Goal: Navigation & Orientation: Locate item on page

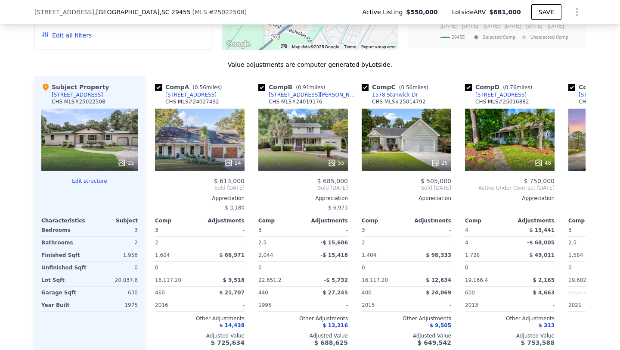
scroll to position [830, 0]
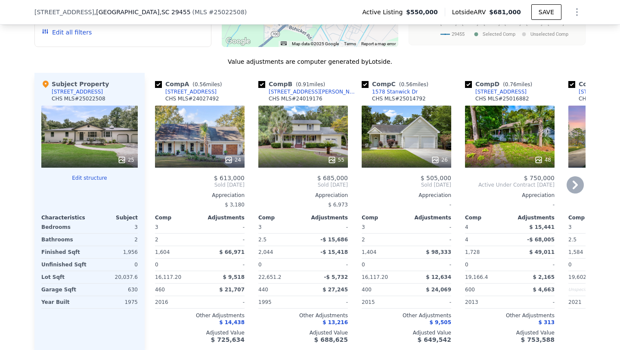
click at [208, 141] on div "24" at bounding box center [200, 136] width 90 height 62
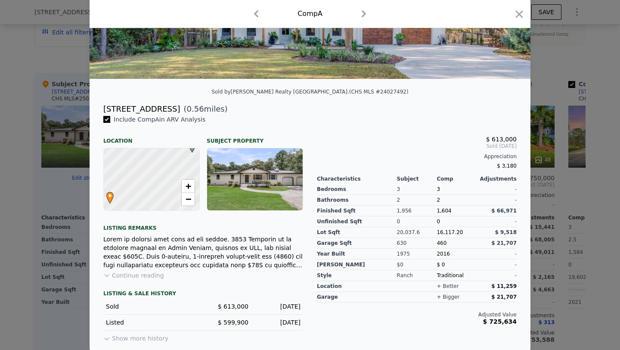
scroll to position [143, 0]
click at [143, 274] on button "Continue reading" at bounding box center [133, 274] width 61 height 9
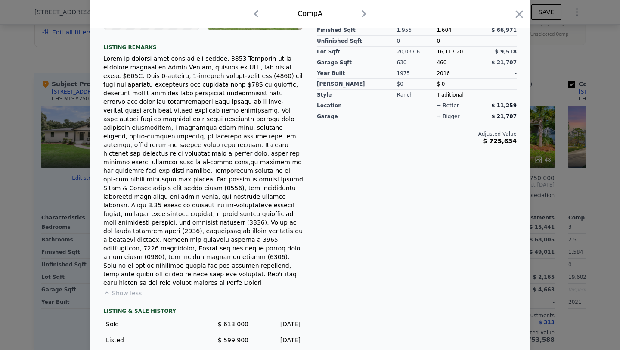
scroll to position [0, 0]
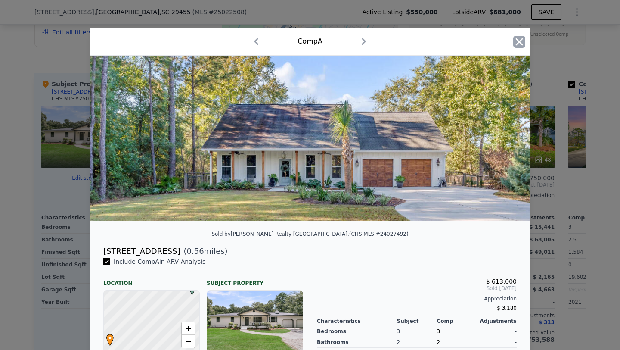
click at [516, 43] on icon "button" at bounding box center [519, 42] width 12 height 12
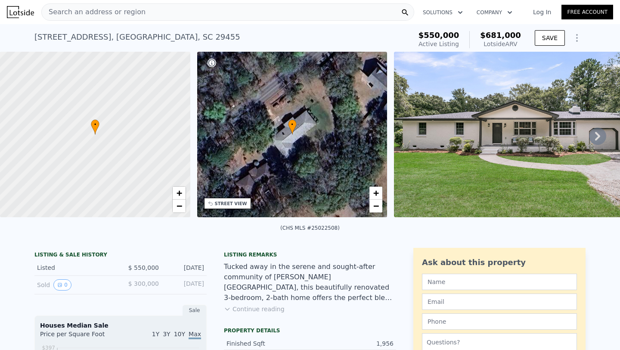
click at [600, 133] on icon at bounding box center [597, 135] width 17 height 17
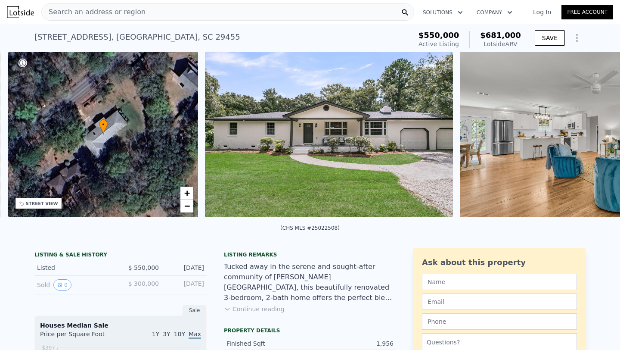
click at [600, 133] on img at bounding box center [584, 134] width 248 height 165
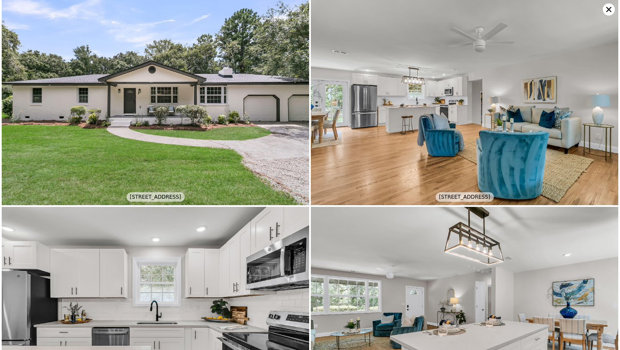
click at [610, 5] on icon at bounding box center [609, 9] width 12 height 12
